Goal: Navigation & Orientation: Understand site structure

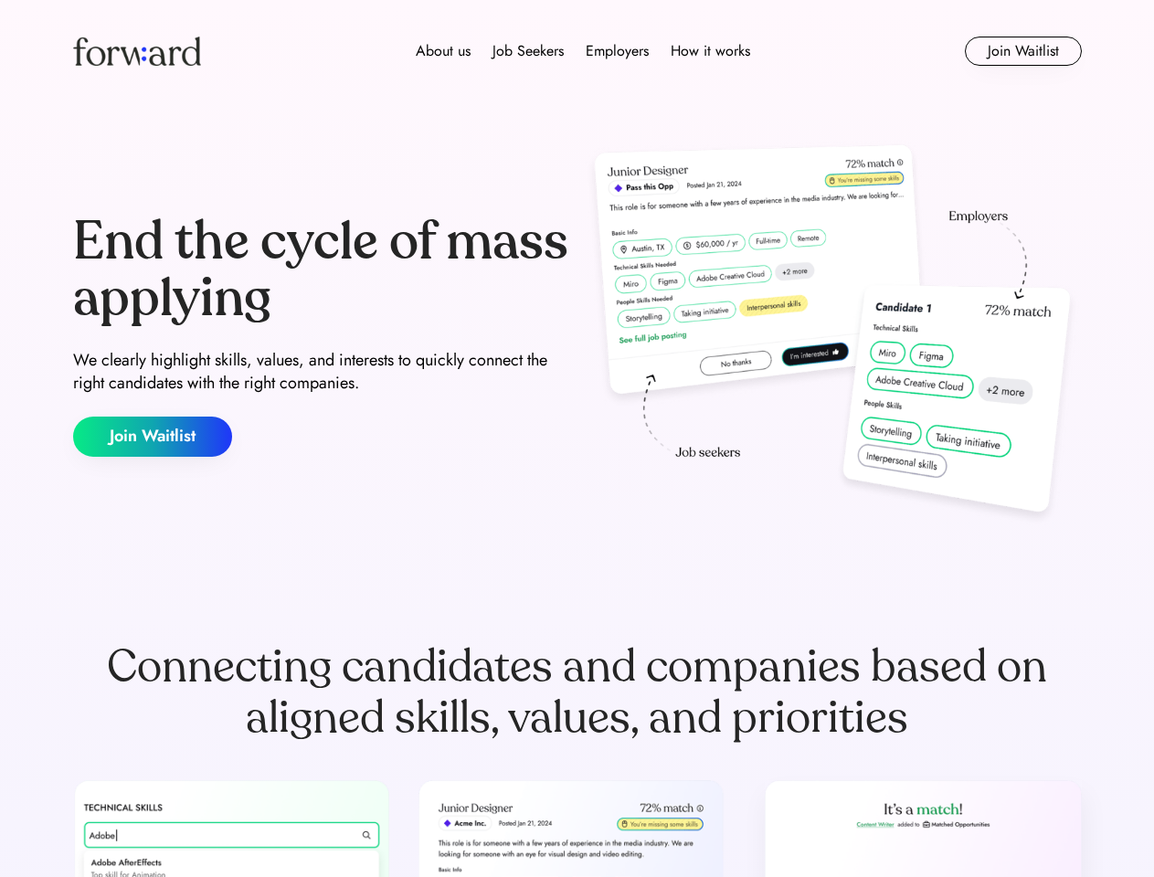
click at [577, 439] on div "End the cycle of mass applying We clearly highlight skills, values, and interes…" at bounding box center [577, 335] width 1009 height 393
click at [578, 51] on div "About us Job Seekers Employers How it works" at bounding box center [583, 51] width 720 height 22
click at [137, 51] on img at bounding box center [137, 51] width 128 height 29
click at [583, 51] on div "About us Job Seekers Employers How it works" at bounding box center [583, 51] width 720 height 22
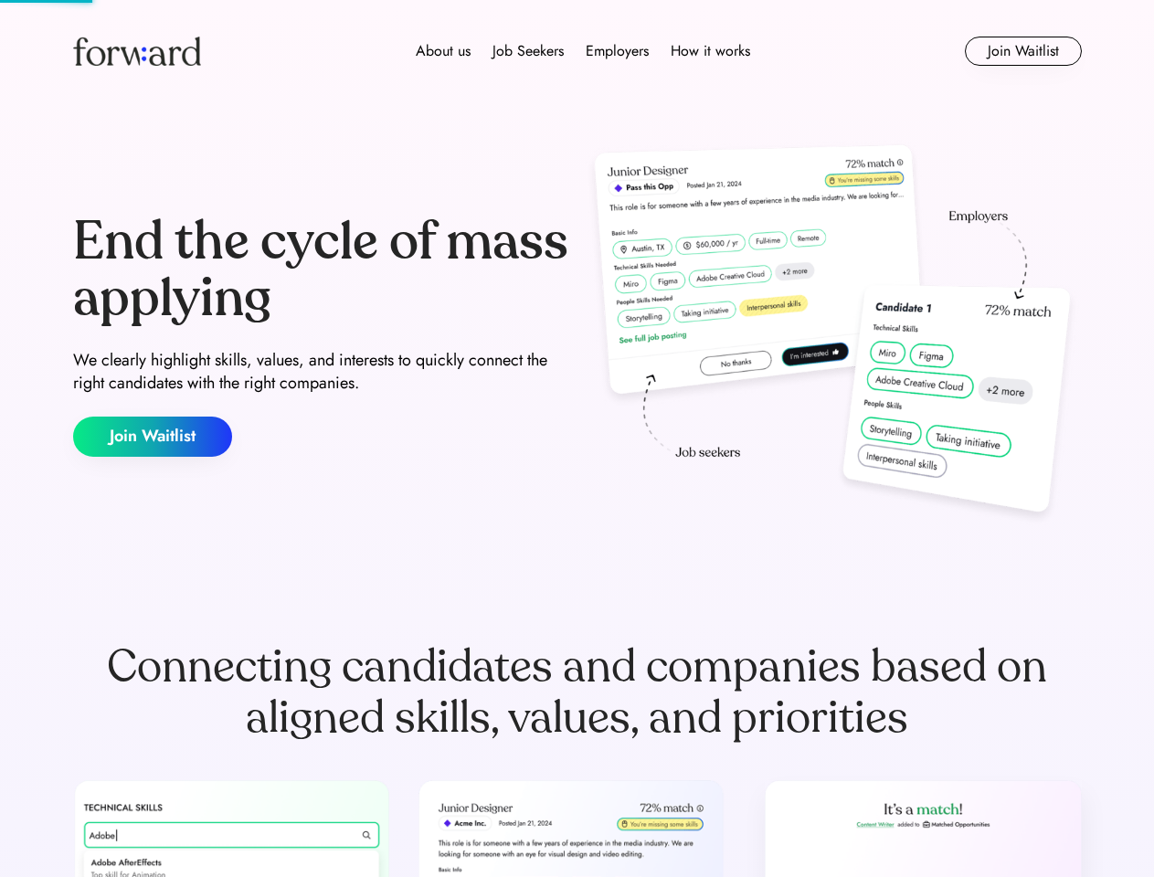
click at [443, 51] on div "About us" at bounding box center [443, 51] width 55 height 22
click at [528, 51] on div "Job Seekers" at bounding box center [528, 51] width 71 height 22
click at [617, 51] on div "Employers" at bounding box center [617, 51] width 63 height 22
click at [709, 51] on div "How it works" at bounding box center [711, 51] width 80 height 22
click at [1023, 51] on button "Join Waitlist" at bounding box center [1023, 51] width 117 height 29
